Goal: Task Accomplishment & Management: Complete application form

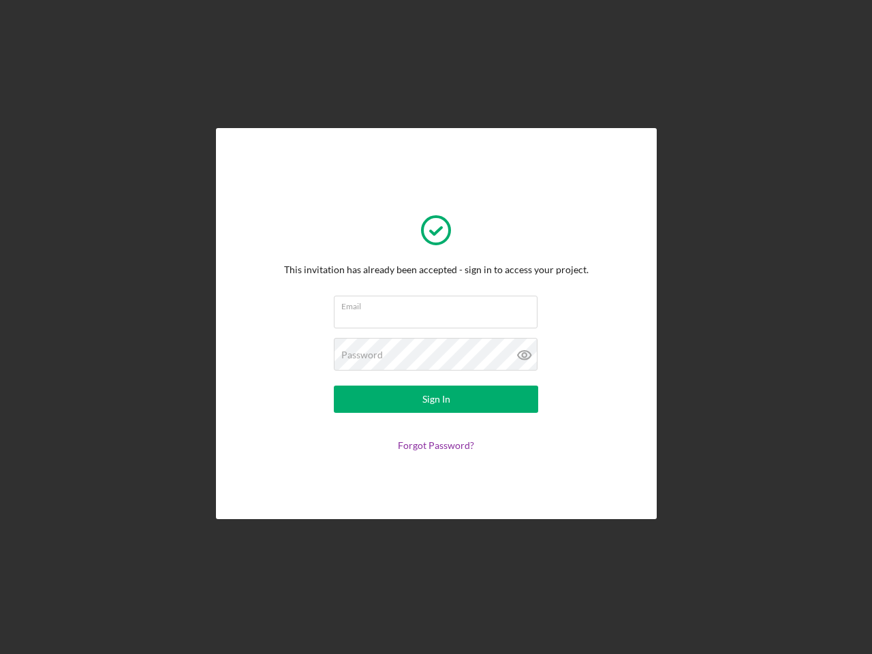
click at [436, 327] on input "Email" at bounding box center [436, 312] width 204 height 33
click at [525, 355] on icon at bounding box center [524, 355] width 34 height 34
